Goal: Task Accomplishment & Management: Use online tool/utility

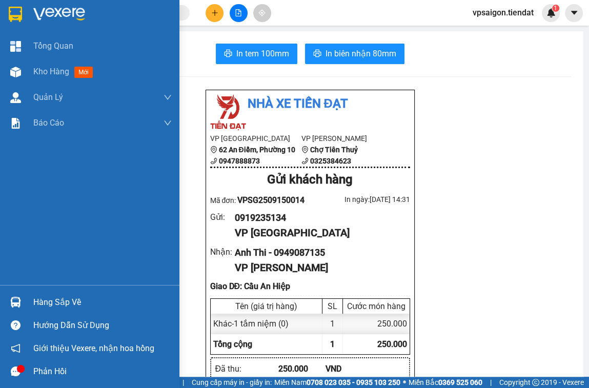
click at [75, 68] on div "Kho hàng mới" at bounding box center [65, 71] width 64 height 13
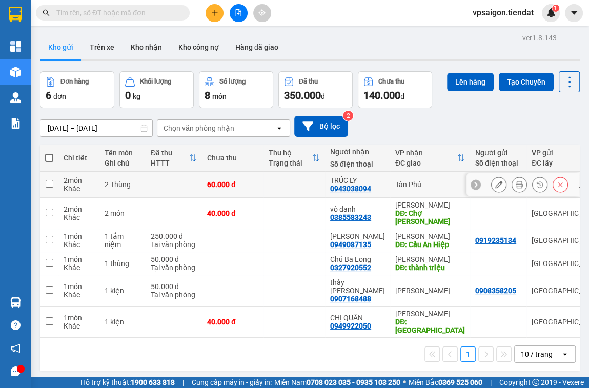
click at [49, 183] on input "checkbox" at bounding box center [50, 184] width 8 height 8
checkbox input "true"
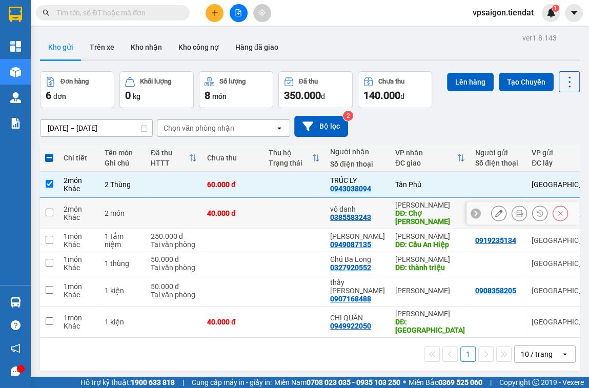
click at [49, 211] on input "checkbox" at bounding box center [50, 213] width 8 height 8
checkbox input "true"
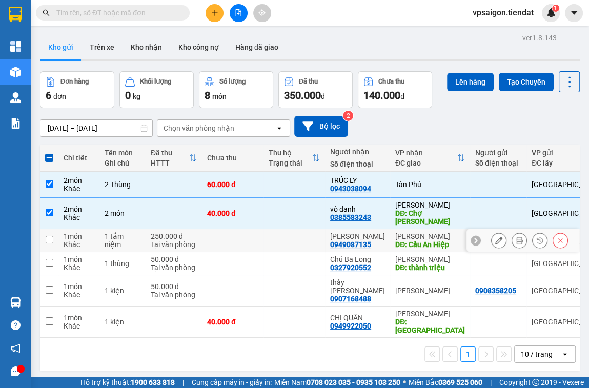
click at [50, 242] on input "checkbox" at bounding box center [50, 240] width 8 height 8
checkbox input "true"
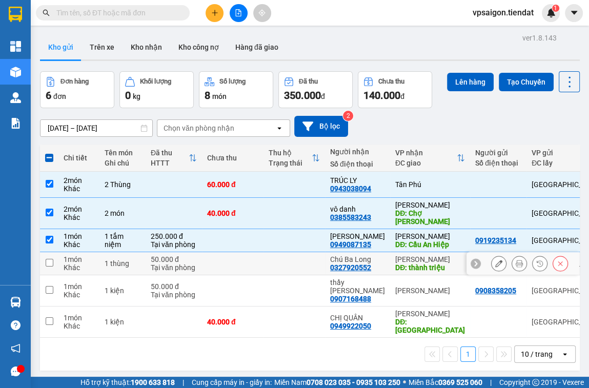
click at [49, 261] on input "checkbox" at bounding box center [50, 263] width 8 height 8
checkbox input "true"
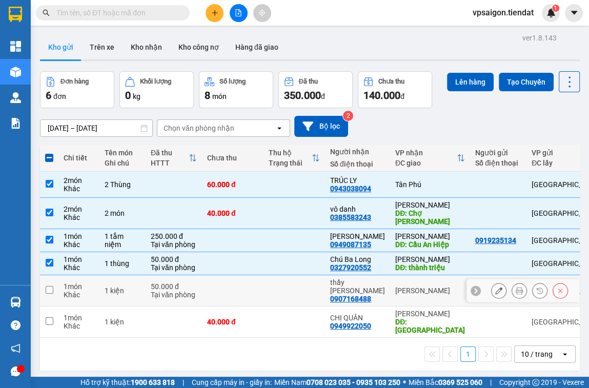
click at [53, 284] on td at bounding box center [49, 290] width 18 height 31
checkbox input "true"
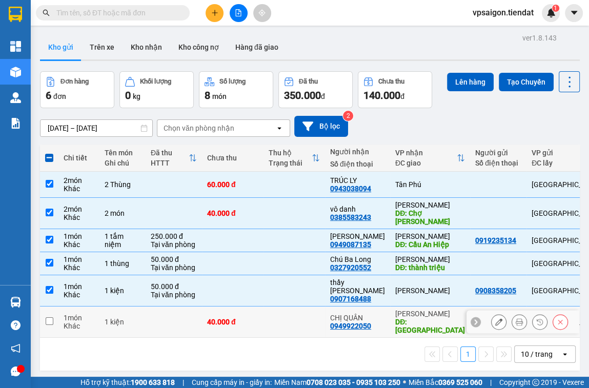
click at [53, 307] on td at bounding box center [49, 321] width 18 height 31
checkbox input "true"
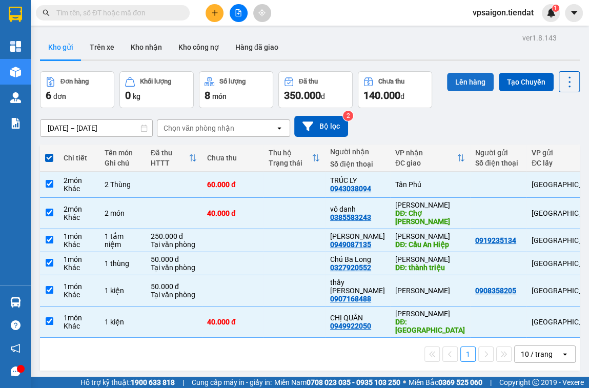
click at [474, 81] on button "Lên hàng" at bounding box center [470, 82] width 47 height 18
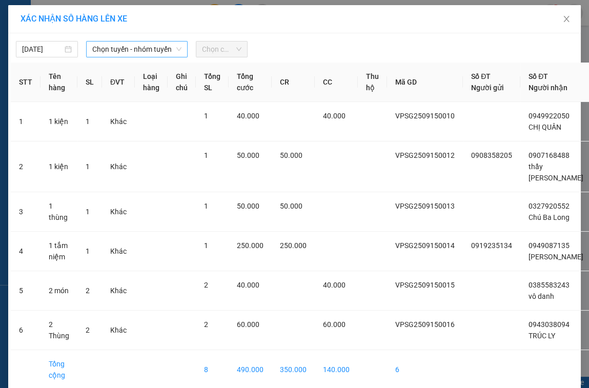
click at [129, 51] on span "Chọn tuyến - nhóm tuyến" at bounding box center [137, 49] width 90 height 15
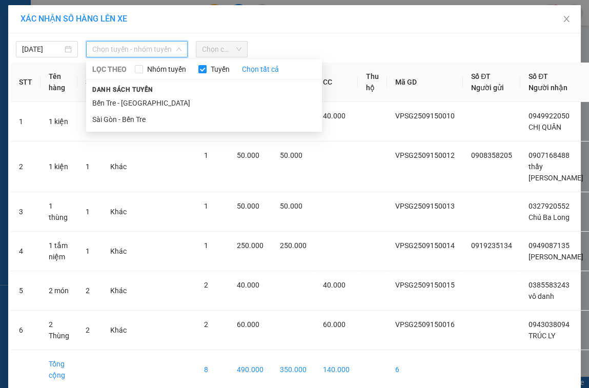
scroll to position [58, 0]
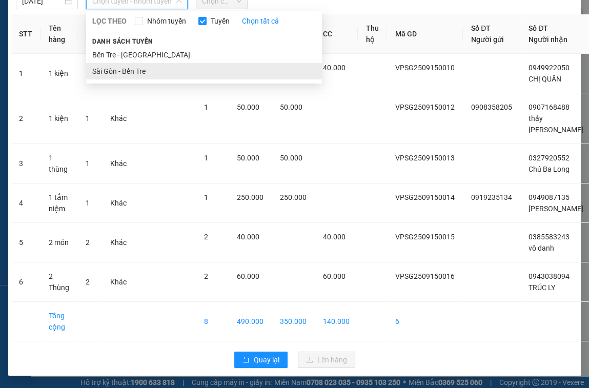
click at [129, 59] on div "LỌC THEO Nhóm tuyến Tuyến Chọn tất cả Danh sách tuyến Bến Tre - [GEOGRAPHIC_DAT…" at bounding box center [204, 47] width 236 height 72
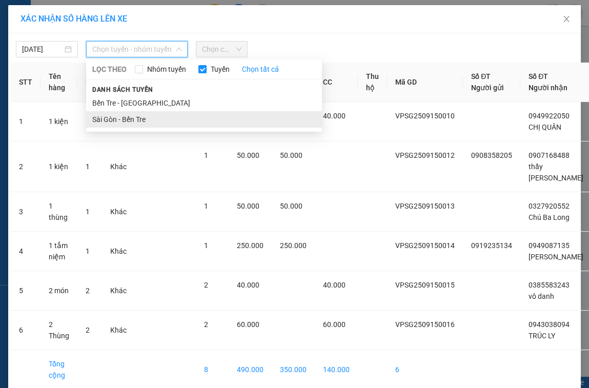
click at [144, 127] on li "Sài Gòn - Bến Tre" at bounding box center [204, 119] width 236 height 16
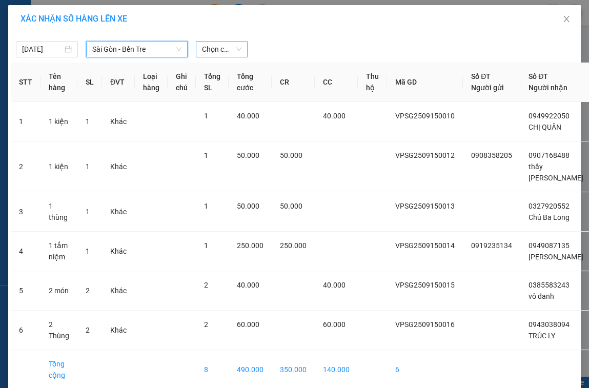
click at [226, 52] on span "Chọn chuyến" at bounding box center [221, 49] width 39 height 15
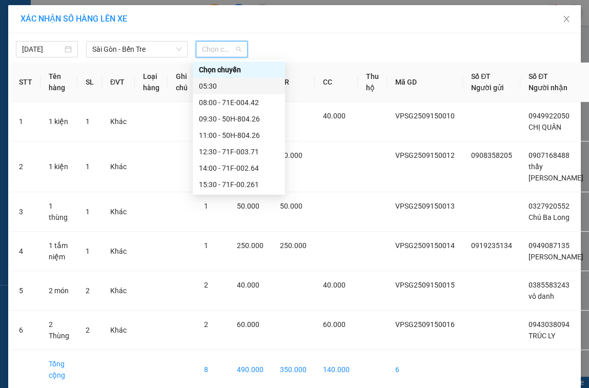
scroll to position [33, 0]
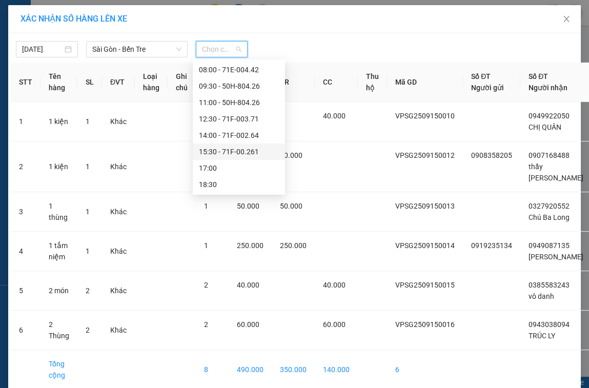
click at [230, 150] on div "15:30 - 71F-00.261" at bounding box center [239, 151] width 80 height 11
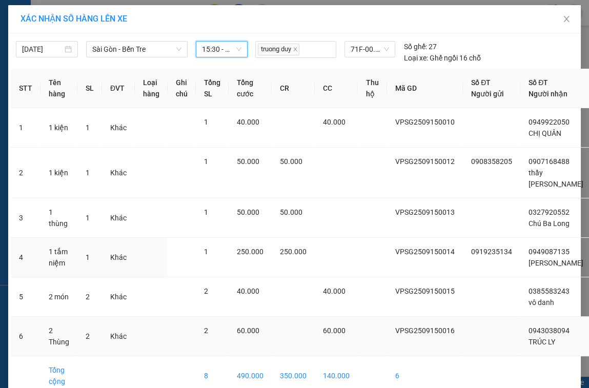
scroll to position [65, 0]
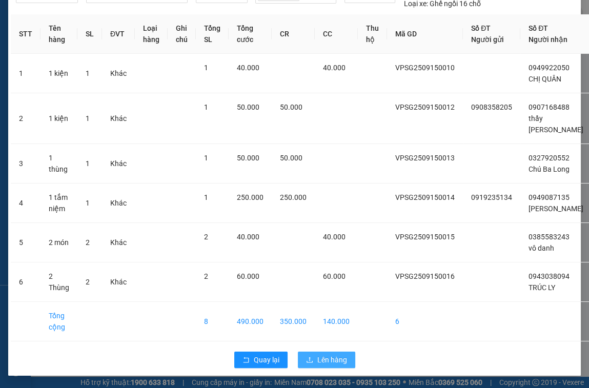
click at [322, 361] on span "Lên hàng" at bounding box center [332, 359] width 30 height 11
